Goal: Information Seeking & Learning: Learn about a topic

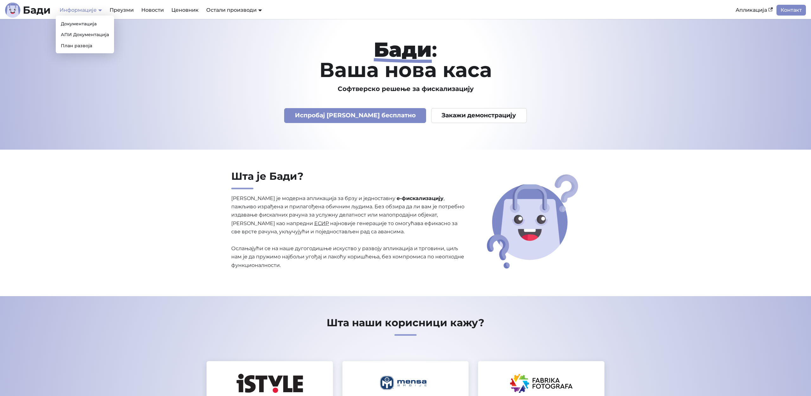
click at [86, 12] on link "Информације" at bounding box center [81, 10] width 42 height 6
click at [91, 33] on link "АПИ Документација" at bounding box center [84, 35] width 53 height 10
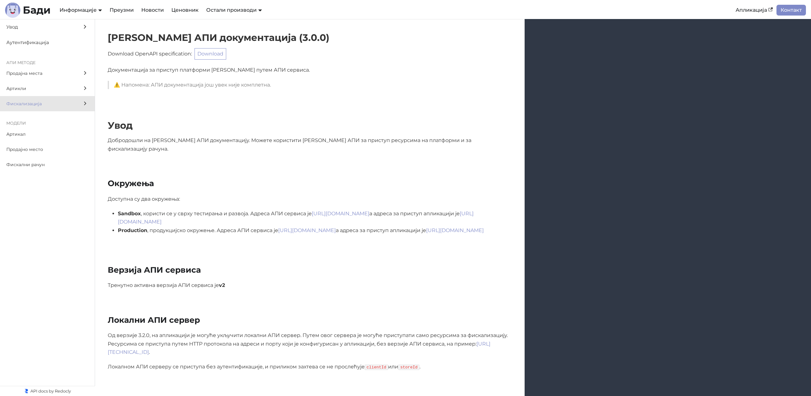
click at [65, 97] on label "Фискализација" at bounding box center [47, 103] width 95 height 15
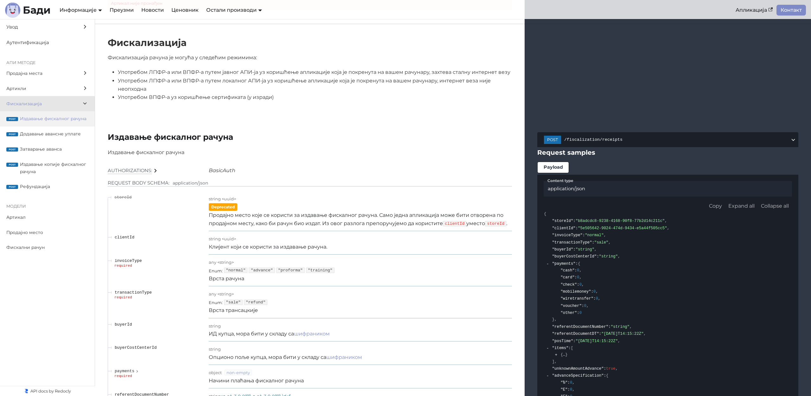
click at [73, 119] on span "Издавање фискалног рачуна" at bounding box center [54, 118] width 68 height 7
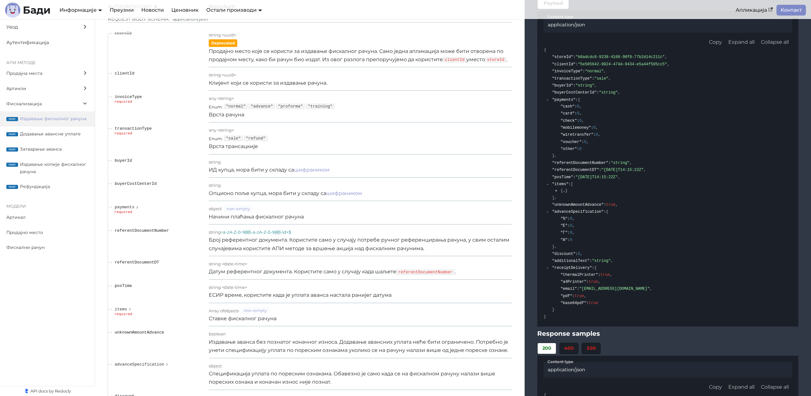
scroll to position [5362, 0]
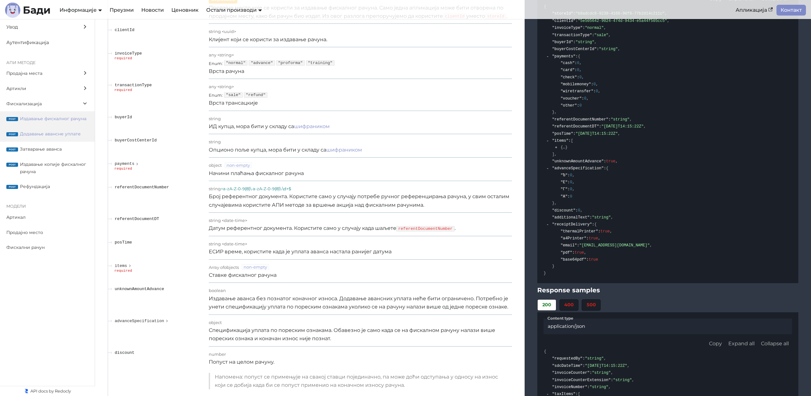
click at [78, 133] on span "Додавање авансне уплате" at bounding box center [54, 133] width 68 height 7
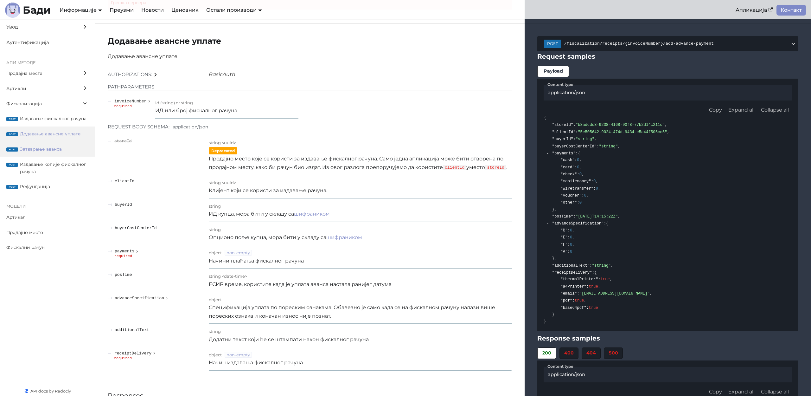
click at [48, 146] on span "Затварање аванса" at bounding box center [54, 148] width 68 height 7
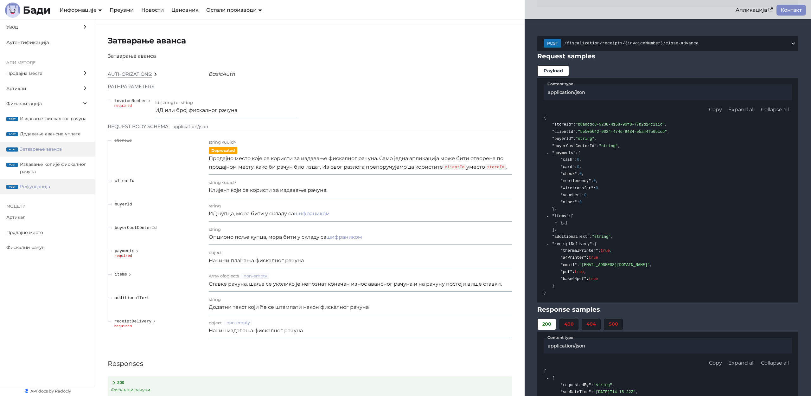
click at [42, 183] on label "post Рефундација" at bounding box center [47, 186] width 95 height 15
